Goal: Information Seeking & Learning: Learn about a topic

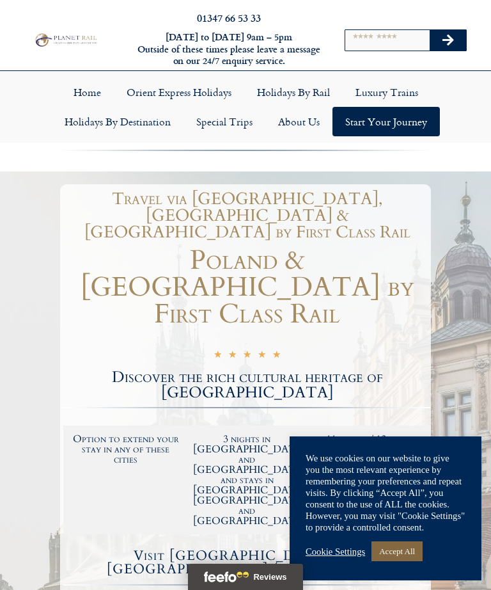
click at [411, 550] on link "Accept All" at bounding box center [397, 551] width 51 height 20
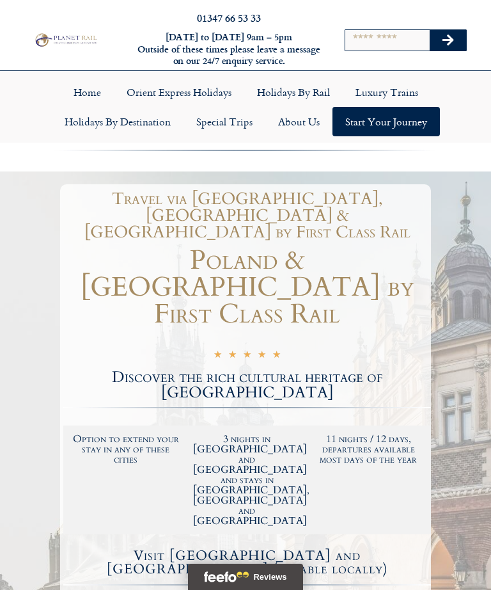
click at [396, 95] on link "Luxury Trains" at bounding box center [387, 91] width 88 height 29
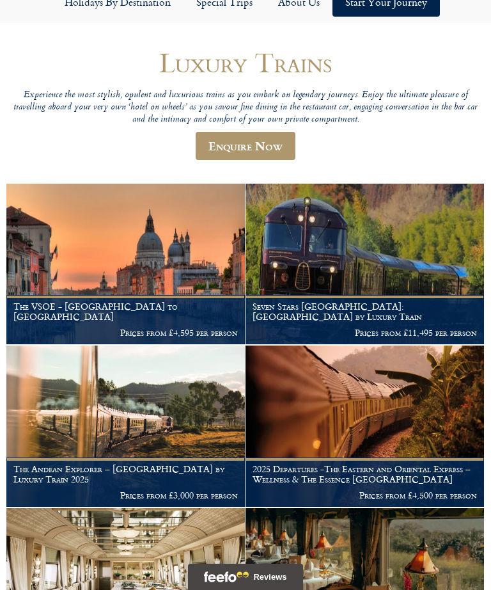
scroll to position [121, 0]
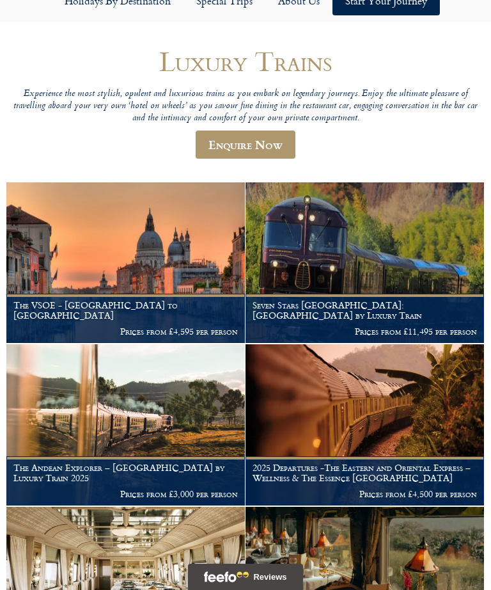
click at [166, 240] on img at bounding box center [125, 262] width 239 height 160
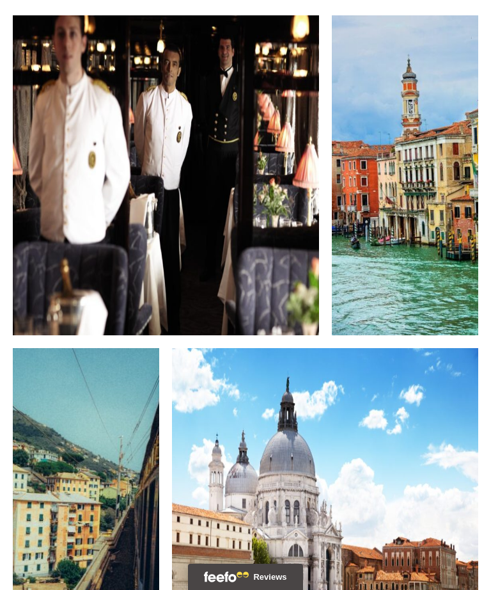
scroll to position [2368, 0]
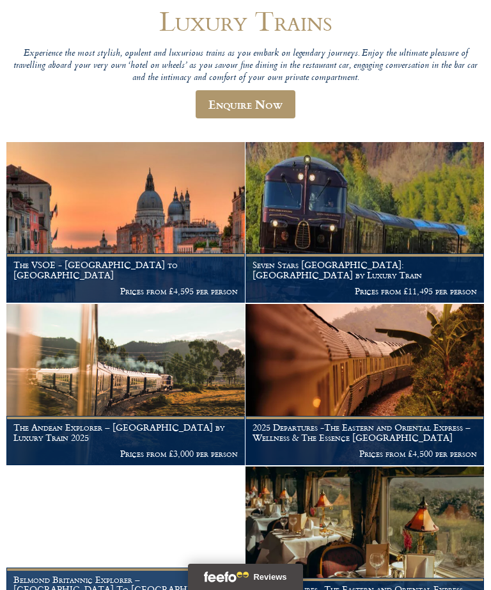
scroll to position [161, 0]
